Goal: Task Accomplishment & Management: Manage account settings

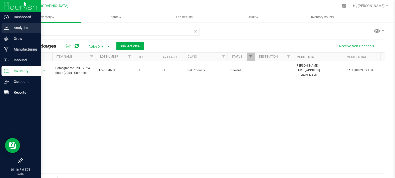
drag, startPoint x: 55, startPoint y: 30, endPoint x: 0, endPoint y: 32, distance: 55.3
click at [0, 32] on div "Dashboard Analytics Grow Manufacturing Inbound Inventory Outbound Reports 01:16…" at bounding box center [197, 89] width 395 height 178
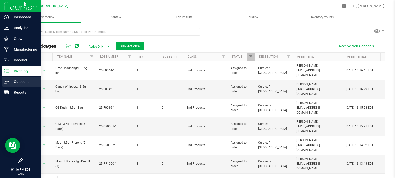
click at [21, 81] on p "Outbound" at bounding box center [24, 82] width 30 height 6
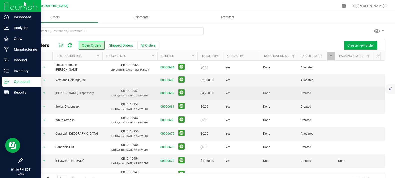
drag, startPoint x: 297, startPoint y: 93, endPoint x: 314, endPoint y: 94, distance: 16.8
click at [314, 94] on td "Created" at bounding box center [316, 94] width 38 height 14
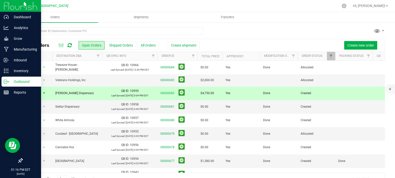
click at [297, 94] on td "Done" at bounding box center [279, 94] width 38 height 14
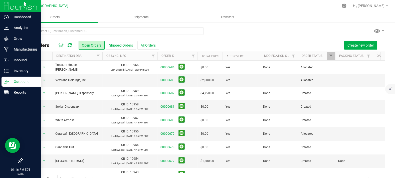
click at [278, 32] on div at bounding box center [203, 33] width 363 height 12
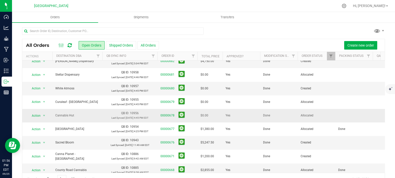
scroll to position [28, 0]
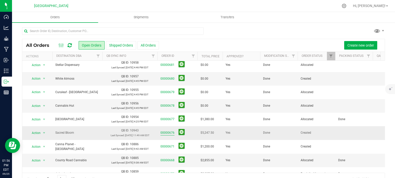
click at [172, 133] on link "00000676" at bounding box center [167, 132] width 14 height 5
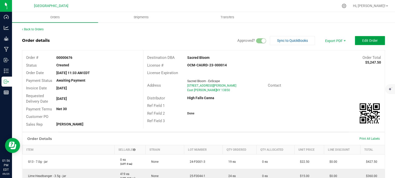
click at [362, 39] on span "Edit Order" at bounding box center [370, 41] width 16 height 4
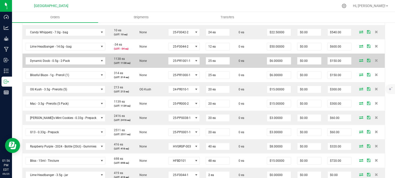
scroll to position [222, 0]
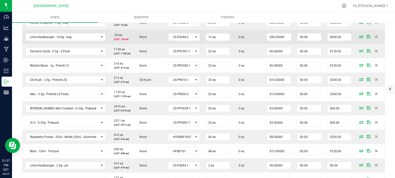
click at [246, 44] on td "0 ea" at bounding box center [248, 37] width 31 height 14
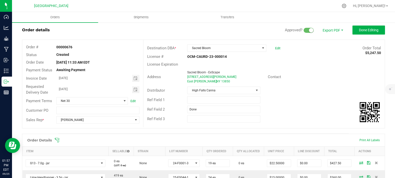
scroll to position [0, 0]
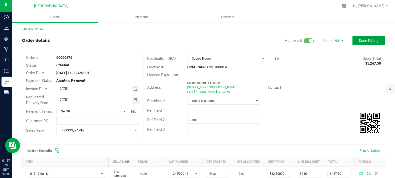
click at [361, 44] on button "Done Editing" at bounding box center [368, 40] width 33 height 9
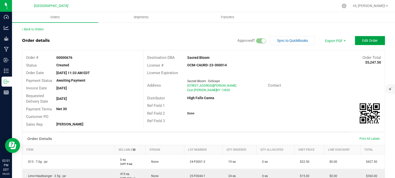
click at [355, 41] on button "Edit Order" at bounding box center [370, 40] width 30 height 9
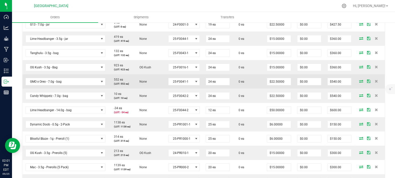
scroll to position [167, 0]
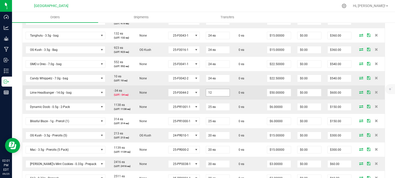
click at [214, 96] on input "12" at bounding box center [218, 92] width 24 height 7
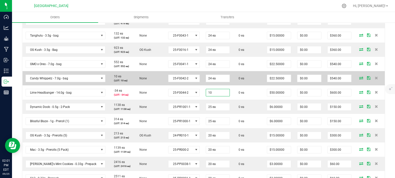
type input "10 ea"
type input "$500.00"
click at [254, 85] on td "0 ea" at bounding box center [248, 78] width 31 height 14
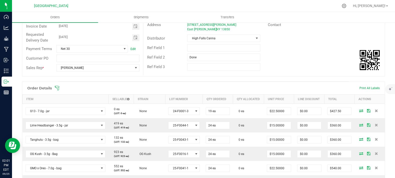
scroll to position [0, 0]
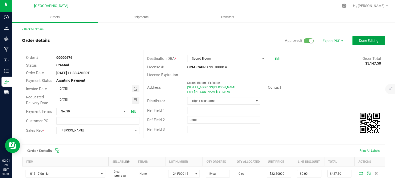
click at [376, 41] on button "Done Editing" at bounding box center [368, 40] width 33 height 9
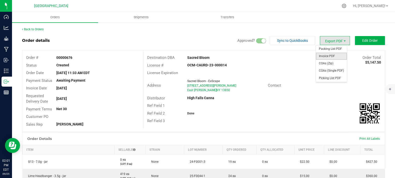
click at [328, 56] on span "Invoice PDF" at bounding box center [331, 56] width 31 height 7
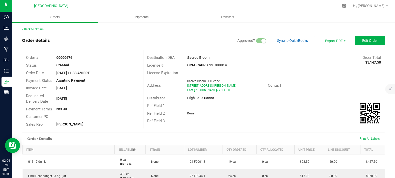
click at [36, 31] on div "Back to Orders" at bounding box center [203, 29] width 363 height 5
click at [38, 27] on div "Back to Orders" at bounding box center [203, 29] width 363 height 5
click at [38, 28] on link "Back to Orders" at bounding box center [33, 30] width 22 height 4
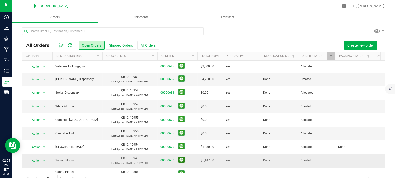
click at [181, 158] on button at bounding box center [181, 160] width 6 height 6
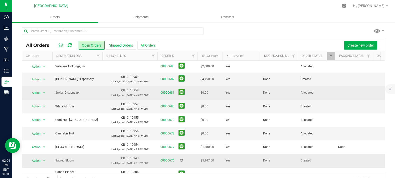
scroll to position [28, 0]
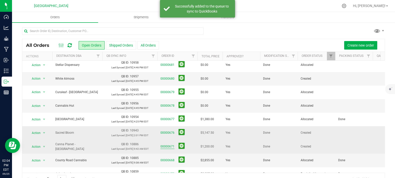
click at [166, 144] on link "00000671" at bounding box center [167, 146] width 14 height 5
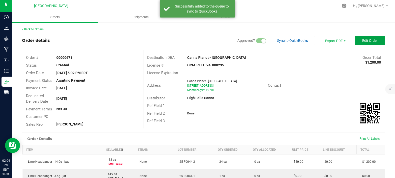
click at [370, 39] on span "Edit Order" at bounding box center [370, 41] width 16 height 4
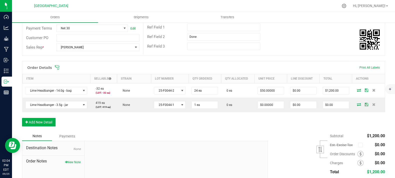
scroll to position [83, 0]
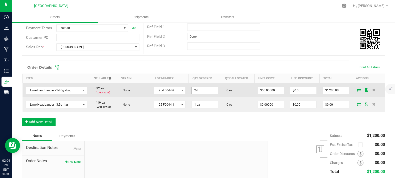
click at [208, 94] on input "24" at bounding box center [205, 90] width 26 height 7
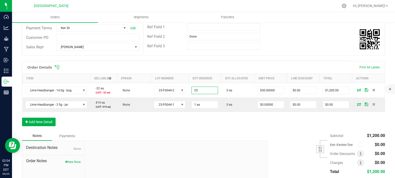
type input "25 ea"
type input "$1,250.00"
click at [284, 39] on div "Ref Field 2 Done" at bounding box center [263, 37] width 241 height 10
click at [297, 147] on div "Subtotal $1,250.00 Est. Excise Tax" at bounding box center [324, 162] width 121 height 63
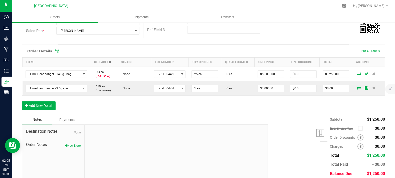
scroll to position [0, 0]
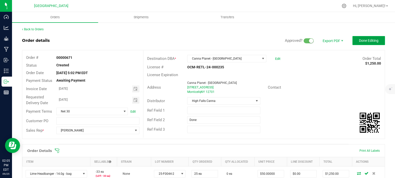
click at [363, 39] on span "Done Editing" at bounding box center [369, 41] width 20 height 4
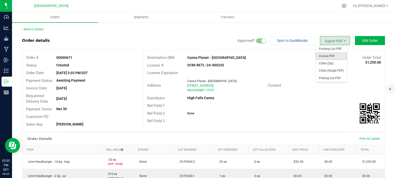
click at [333, 58] on span "Invoice PDF" at bounding box center [331, 56] width 31 height 7
